Goal: Task Accomplishment & Management: Complete application form

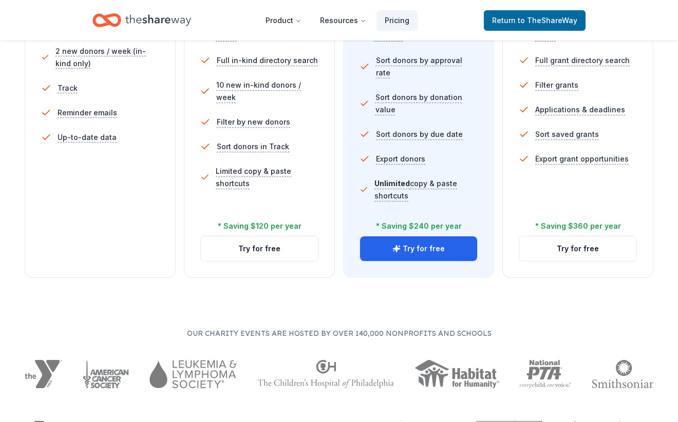
scroll to position [364, 0]
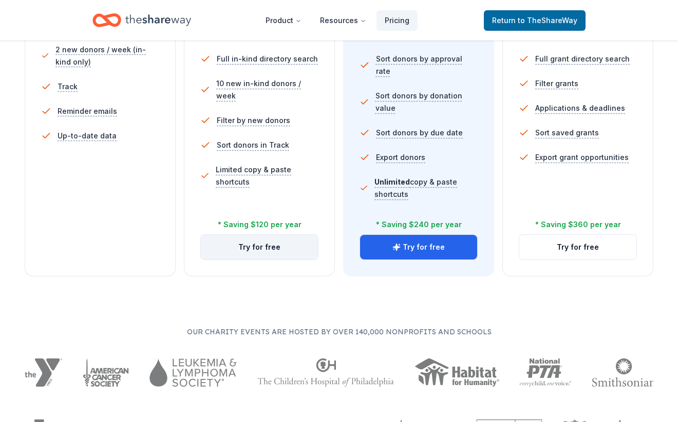
click at [267, 244] on button "Try for free" at bounding box center [259, 247] width 117 height 25
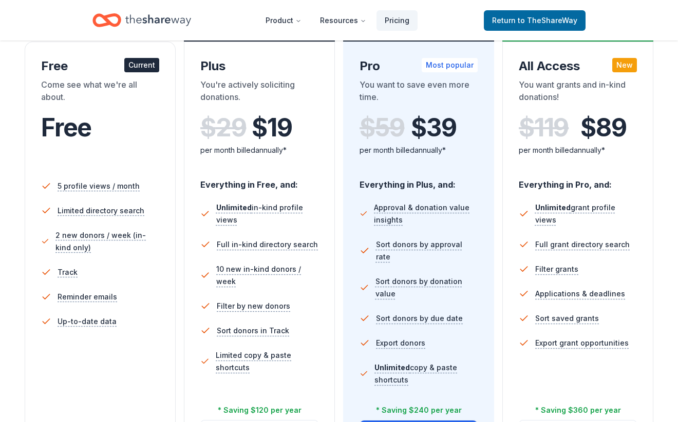
scroll to position [177, 0]
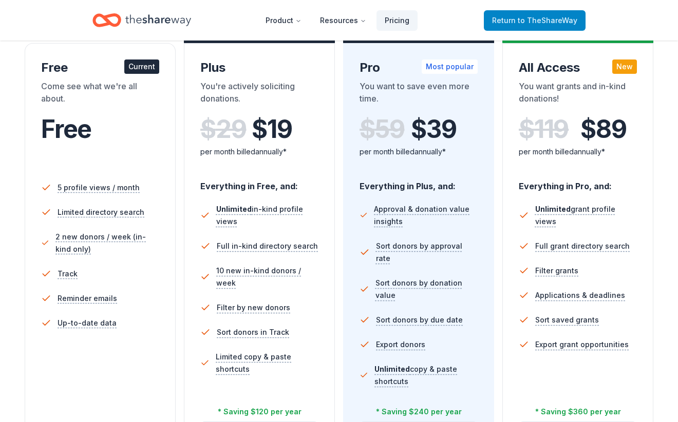
click at [542, 15] on span "Return to TheShareWay" at bounding box center [534, 20] width 85 height 12
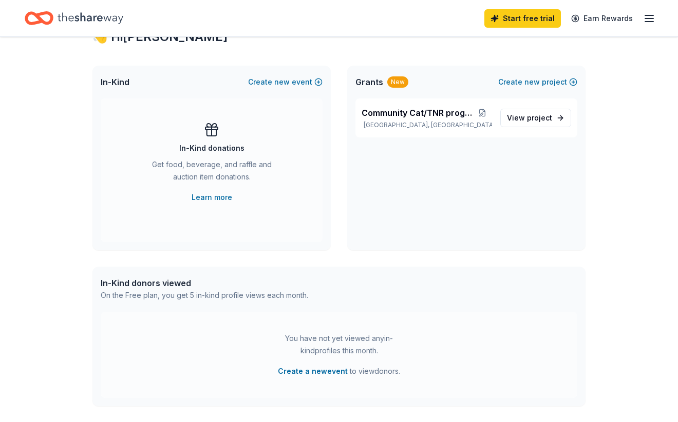
scroll to position [198, 0]
click at [533, 117] on span "project" at bounding box center [539, 117] width 25 height 9
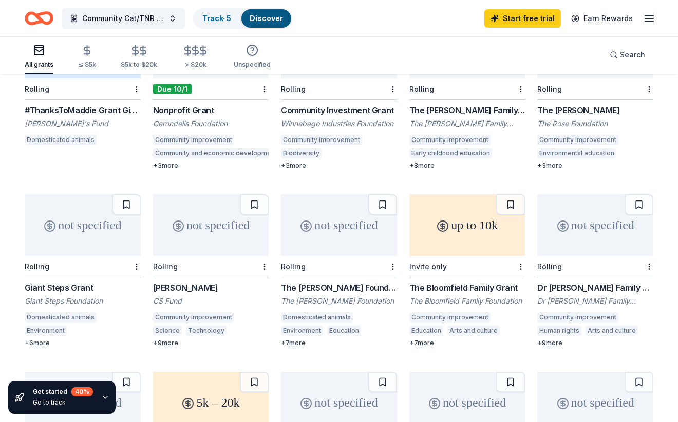
scroll to position [165, 0]
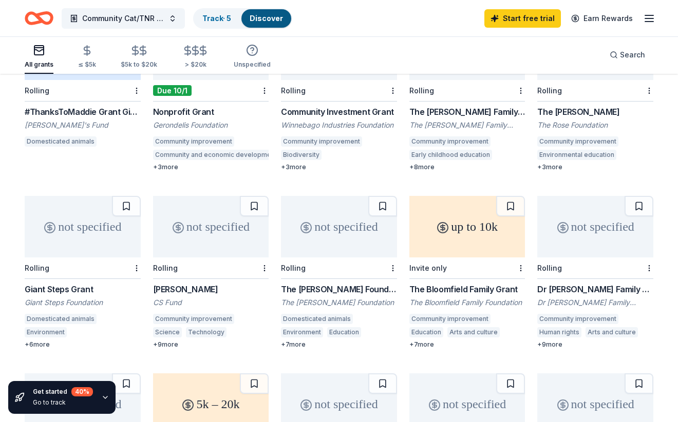
click at [68, 120] on div "[PERSON_NAME]'s Fund" at bounding box center [83, 125] width 116 height 10
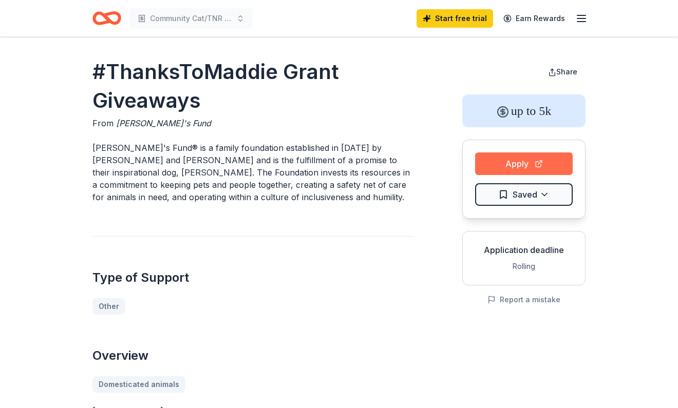
click at [510, 162] on button "Apply" at bounding box center [524, 163] width 98 height 23
